Goal: Check status: Check status

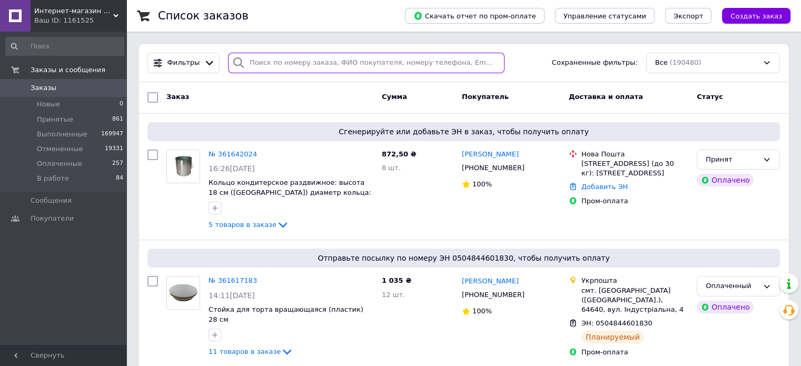
click at [333, 62] on input "search" at bounding box center [366, 63] width 277 height 21
paste input "361642024"
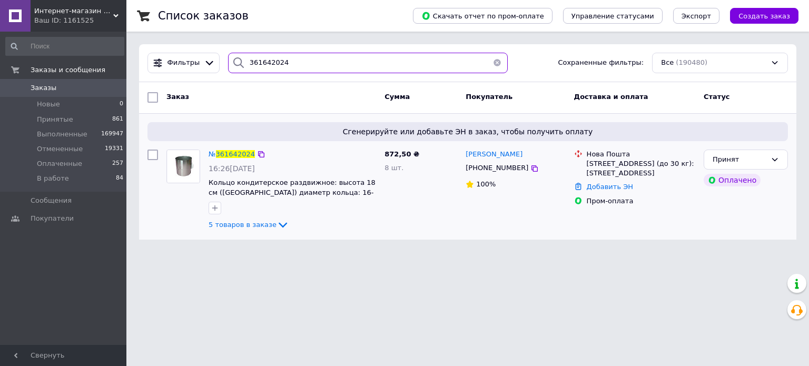
type input "361642024"
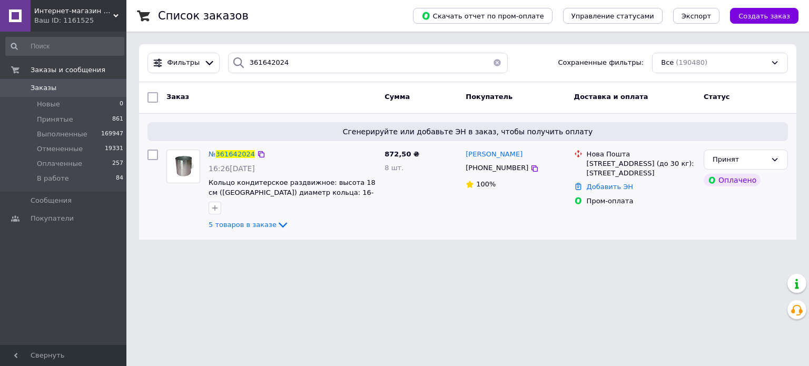
click at [225, 149] on div "№ 361642024" at bounding box center [232, 155] width 48 height 12
click at [225, 151] on span "361642024" at bounding box center [235, 154] width 39 height 8
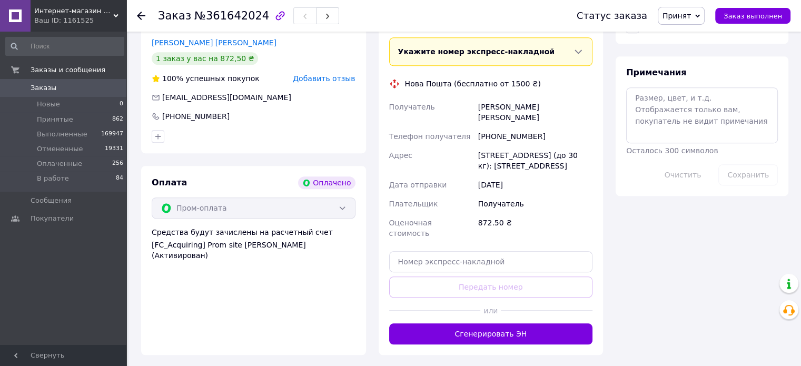
scroll to position [948, 0]
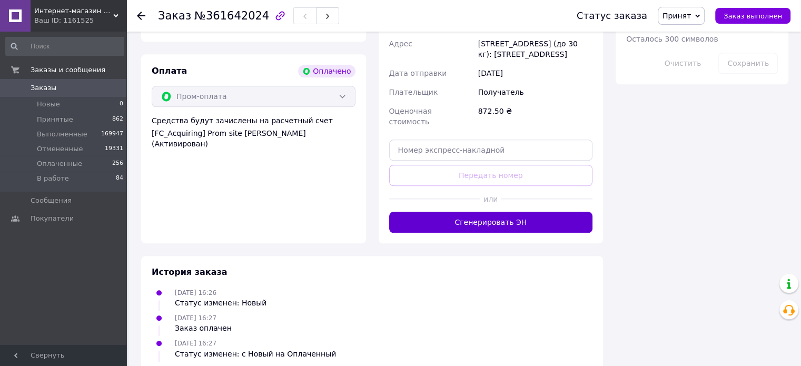
click at [463, 212] on button "Сгенерировать ЭН" at bounding box center [491, 222] width 204 height 21
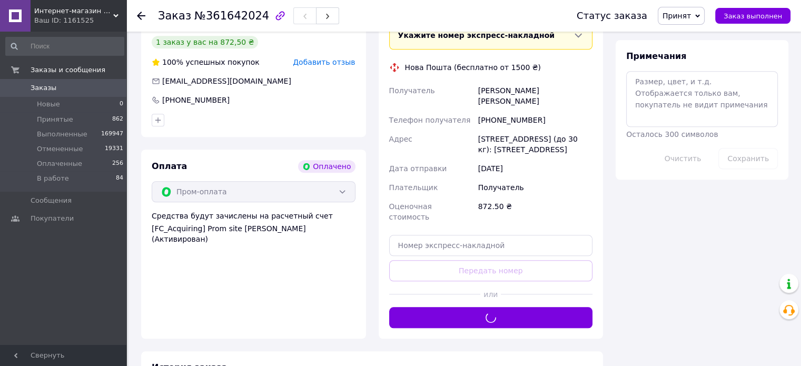
scroll to position [737, 0]
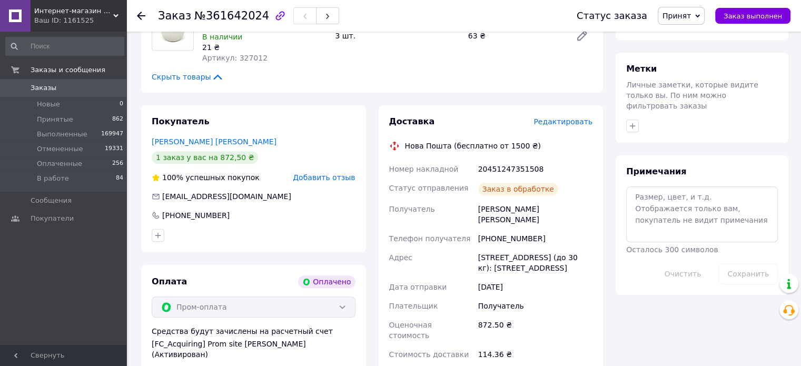
click at [504, 160] on div "20451247351508" at bounding box center [535, 169] width 119 height 19
copy div "20451247351508"
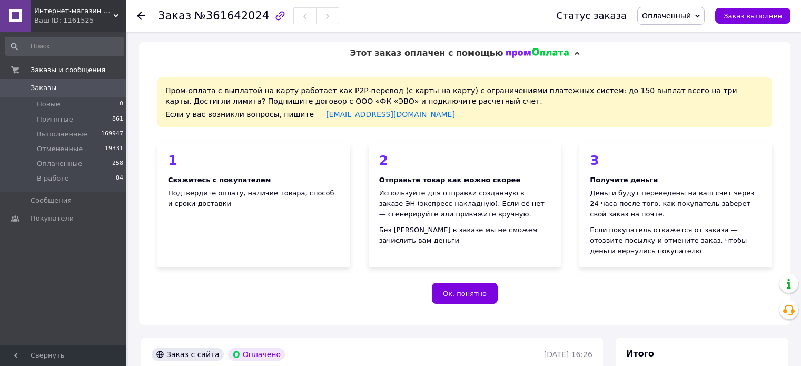
scroll to position [115, 0]
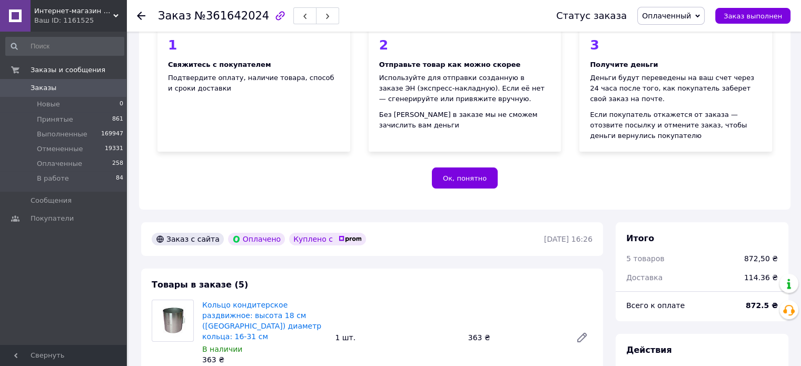
click at [138, 12] on icon at bounding box center [141, 16] width 8 height 8
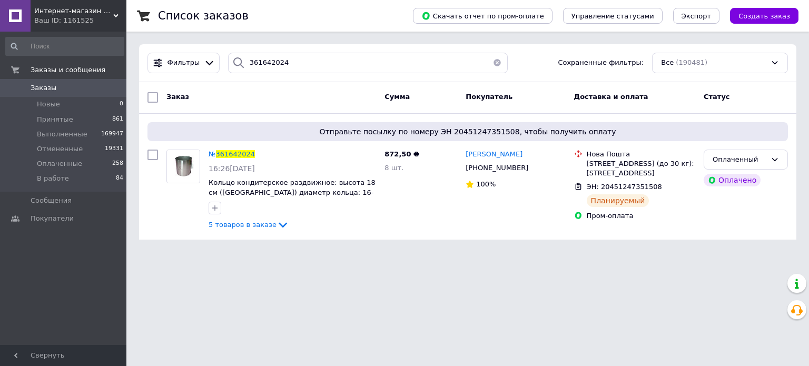
click at [275, 52] on div "Фильтры 361642024 Сохраненные фильтры: Все (190481)" at bounding box center [467, 63] width 657 height 38
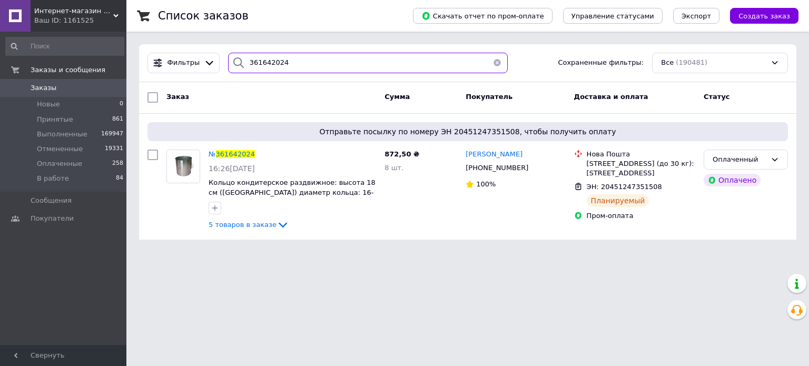
click at [274, 56] on input "361642024" at bounding box center [368, 63] width 280 height 21
paste input "4294"
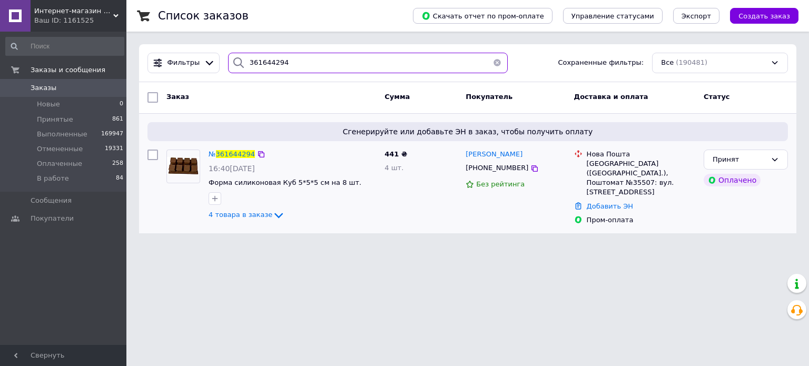
type input "361644294"
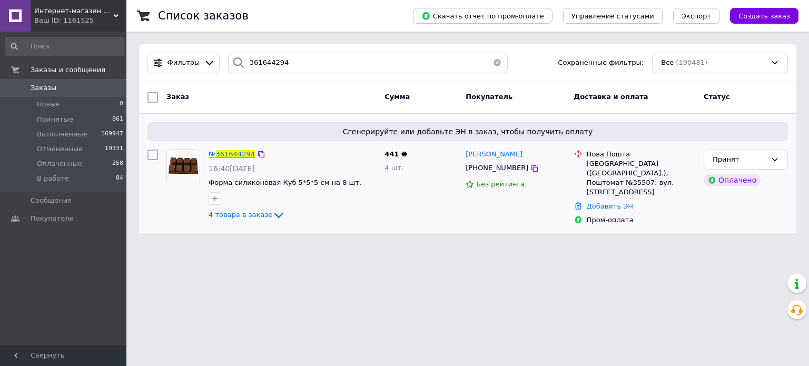
click at [219, 149] on div "№ 361644294" at bounding box center [232, 155] width 48 height 12
click at [226, 154] on span "361644294" at bounding box center [235, 154] width 39 height 8
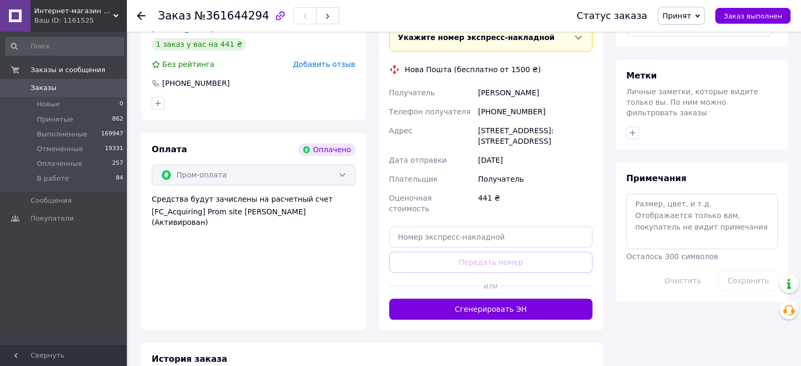
scroll to position [790, 0]
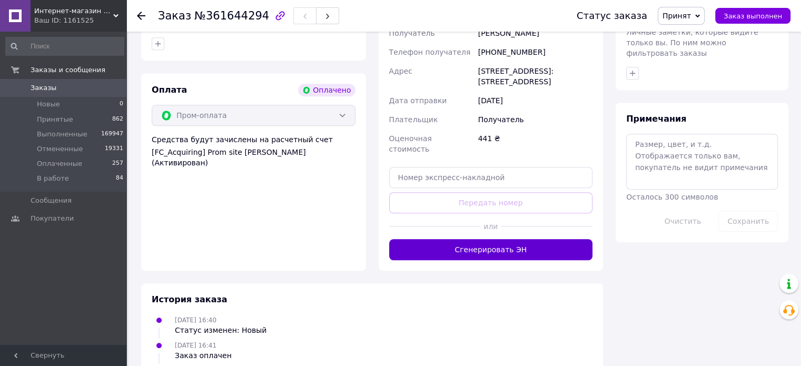
click at [443, 245] on button "Сгенерировать ЭН" at bounding box center [491, 249] width 204 height 21
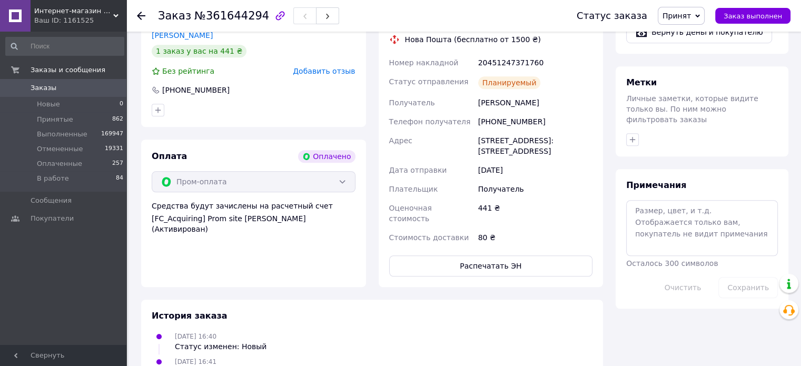
scroll to position [685, 0]
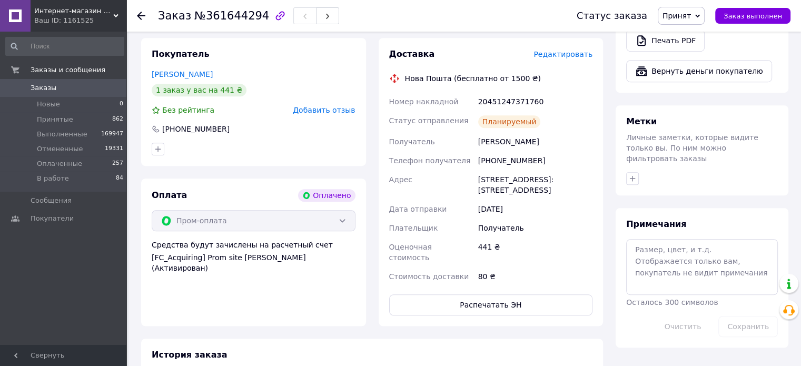
click at [490, 104] on div "20451247371760" at bounding box center [535, 101] width 119 height 19
copy div "20451247371760"
click at [133, 14] on div "Заказ №361644294 Статус заказа Принят Выполнен Отменен Оплаченный В работе Зака…" at bounding box center [463, 16] width 675 height 32
click at [140, 14] on icon at bounding box center [141, 16] width 8 height 8
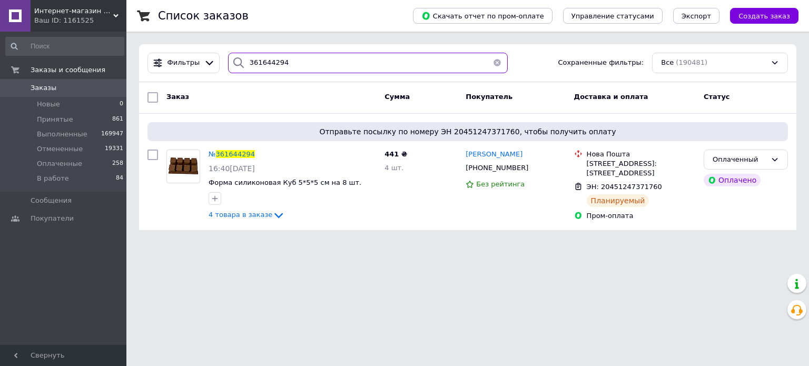
click at [278, 56] on input "361644294" at bounding box center [368, 63] width 280 height 21
